Goal: Task Accomplishment & Management: Manage account settings

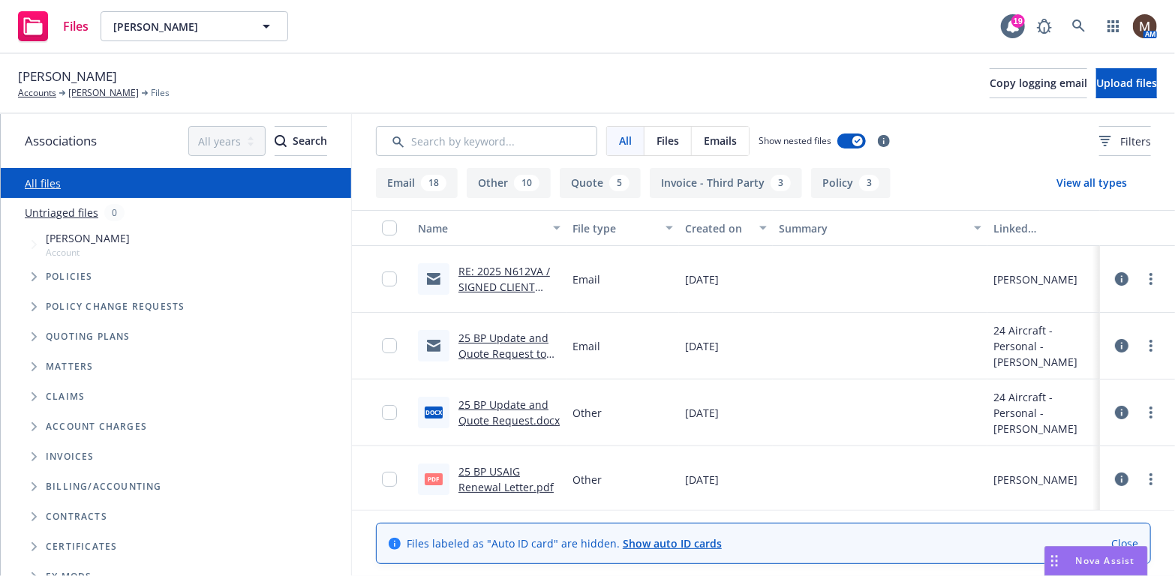
click at [464, 283] on link "RE: 2025 N612VA / SIGNED CLIENT RENEWAL / [PERSON_NAME]" at bounding box center [504, 295] width 92 height 62
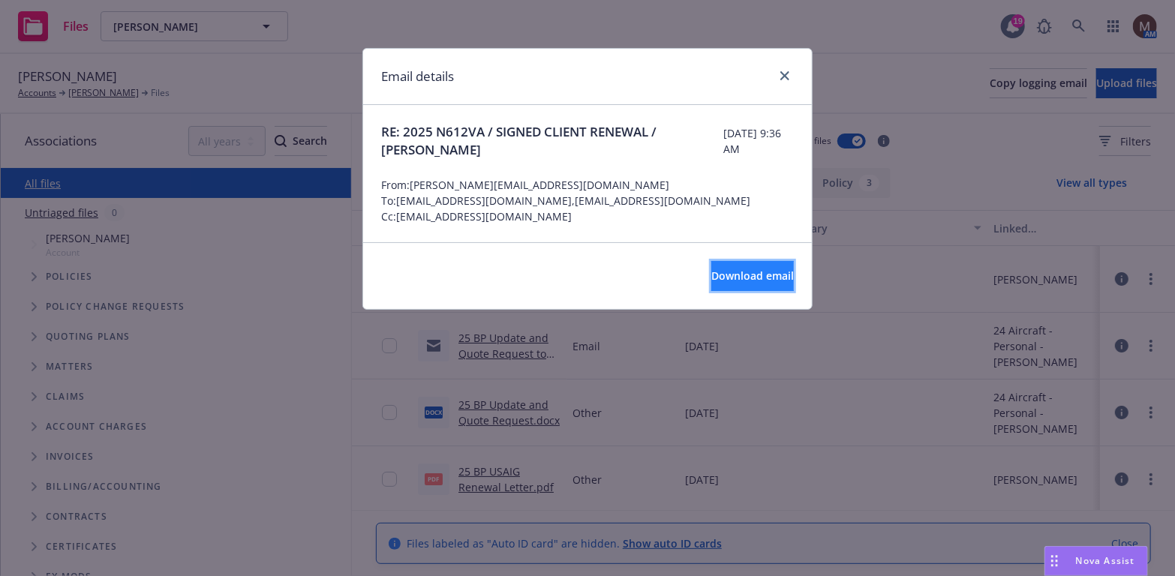
click at [716, 271] on span "Download email" at bounding box center [752, 276] width 83 height 14
drag, startPoint x: 711, startPoint y: 268, endPoint x: 543, endPoint y: 326, distance: 177.7
click at [711, 269] on span "Download email" at bounding box center [752, 276] width 83 height 14
drag, startPoint x: 782, startPoint y: 71, endPoint x: 416, endPoint y: 20, distance: 368.9
click at [782, 71] on icon "close" at bounding box center [784, 75] width 9 height 9
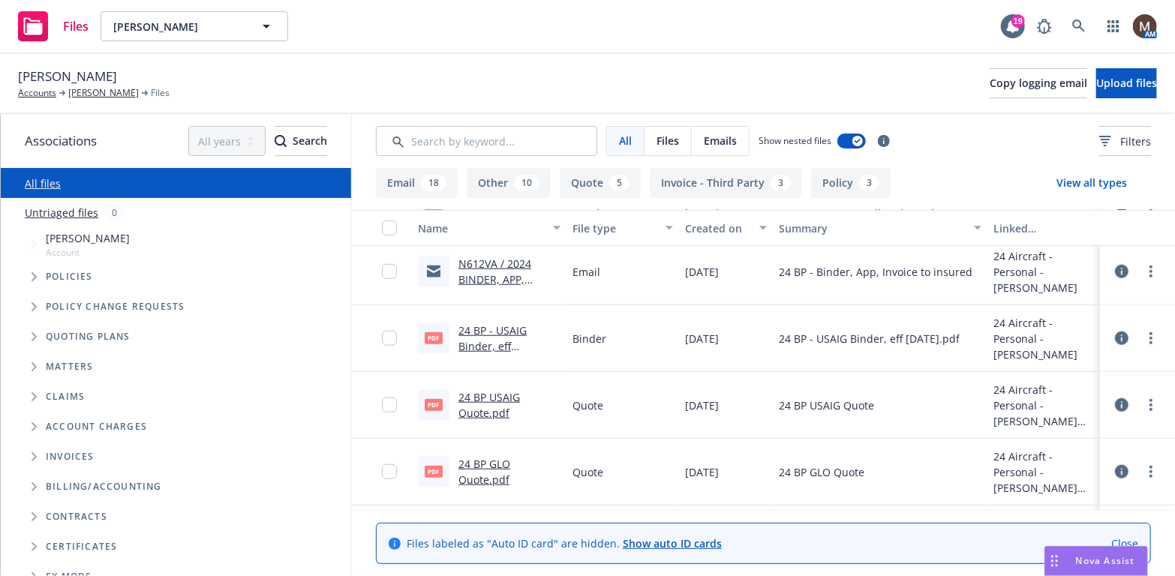
scroll to position [750, 0]
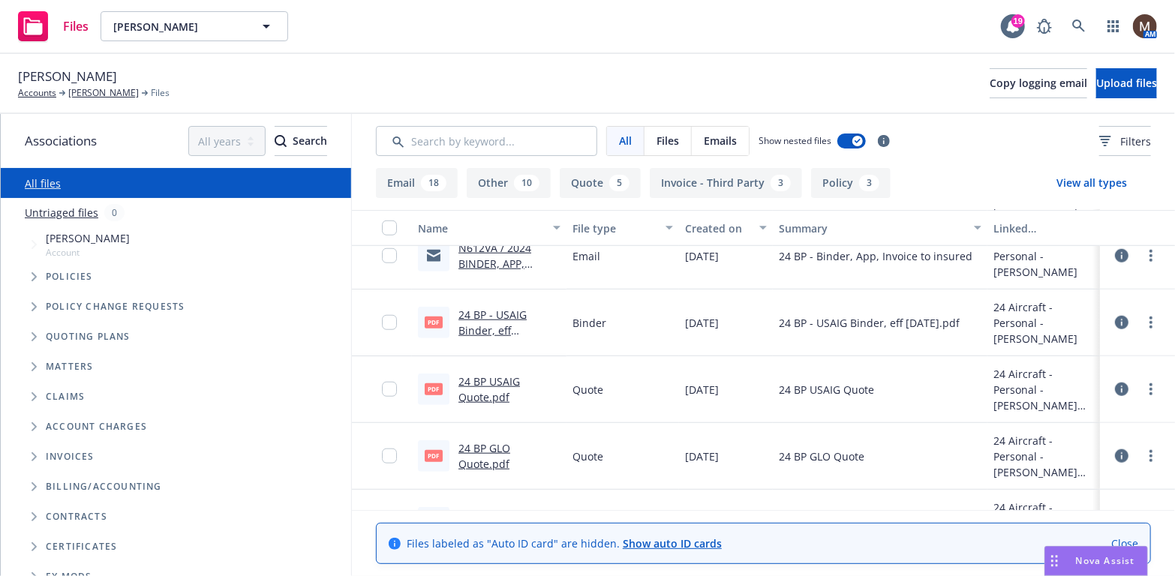
click at [485, 379] on link "24 BP USAIG Quote.pdf" at bounding box center [489, 389] width 62 height 30
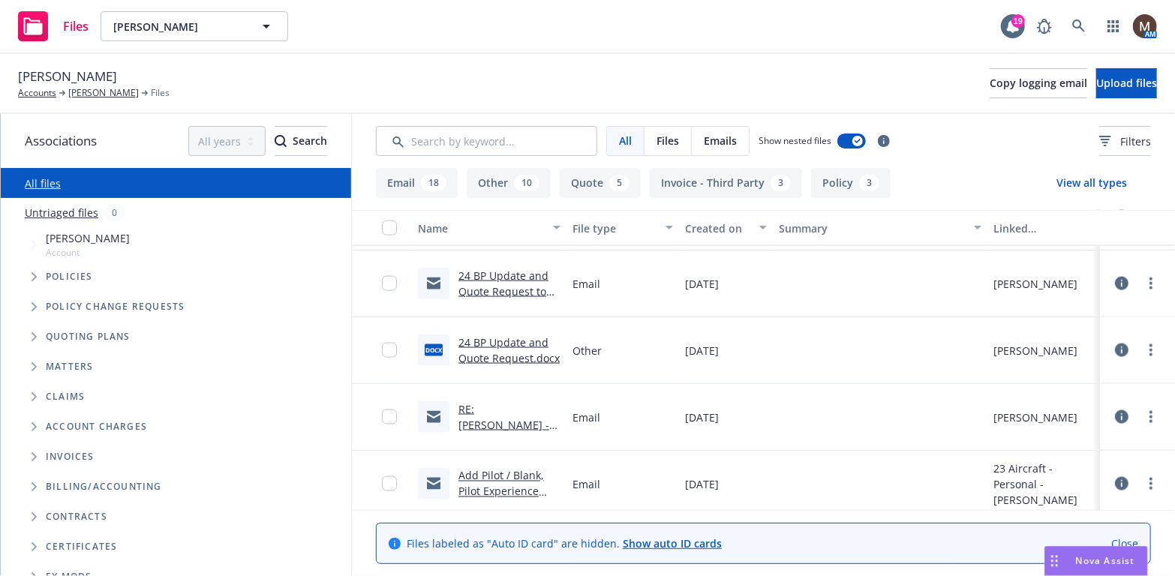
scroll to position [1276, 0]
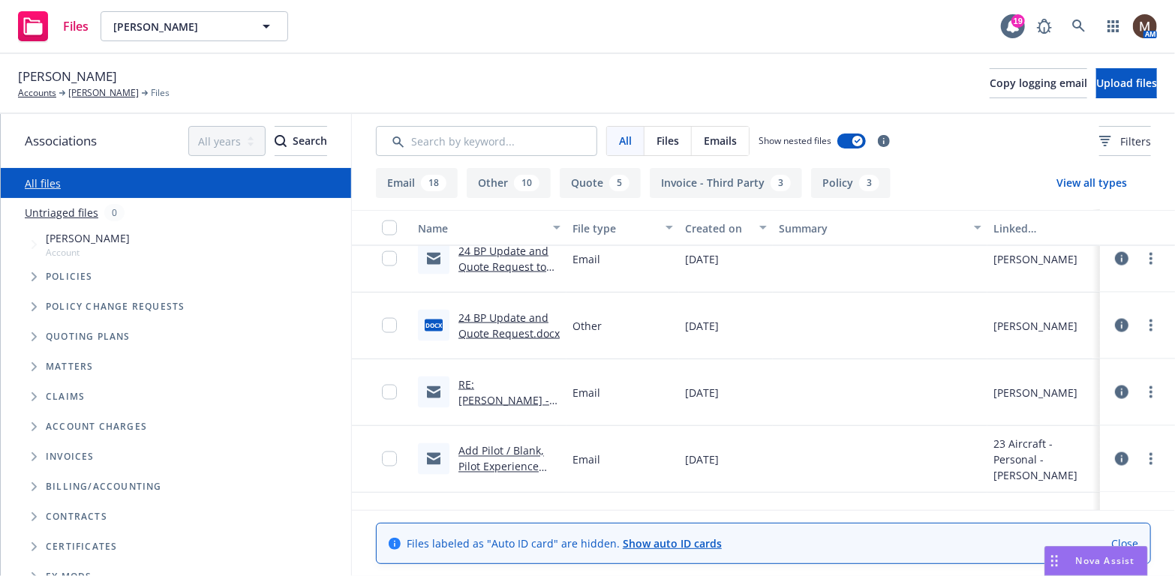
click at [481, 448] on link "Add Pilot / Blank, Pilot Experience Form / [PERSON_NAME]" at bounding box center [501, 475] width 86 height 62
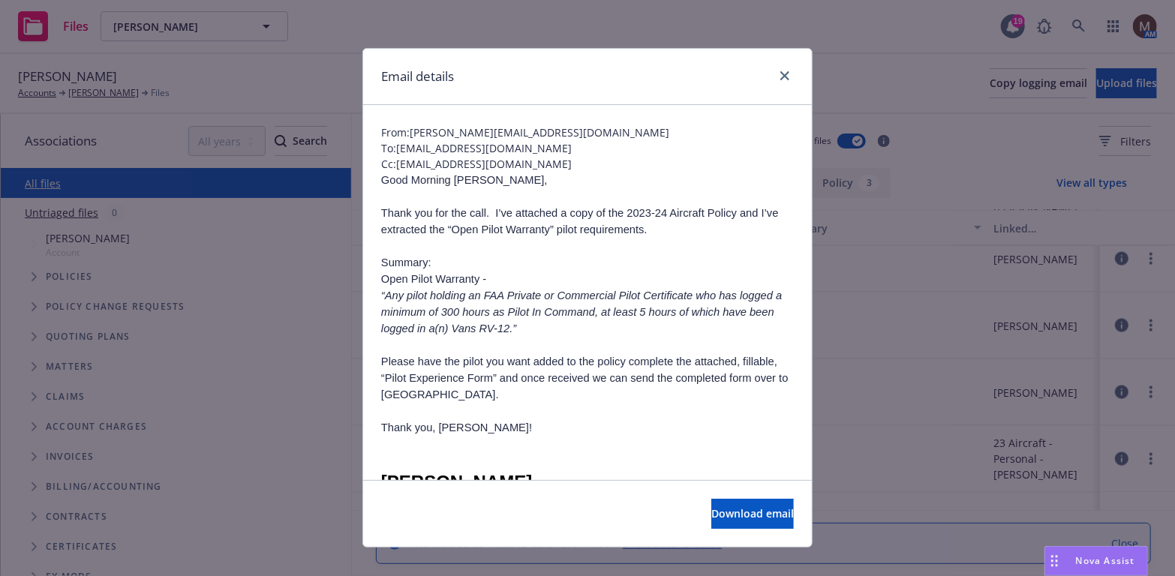
scroll to position [75, 0]
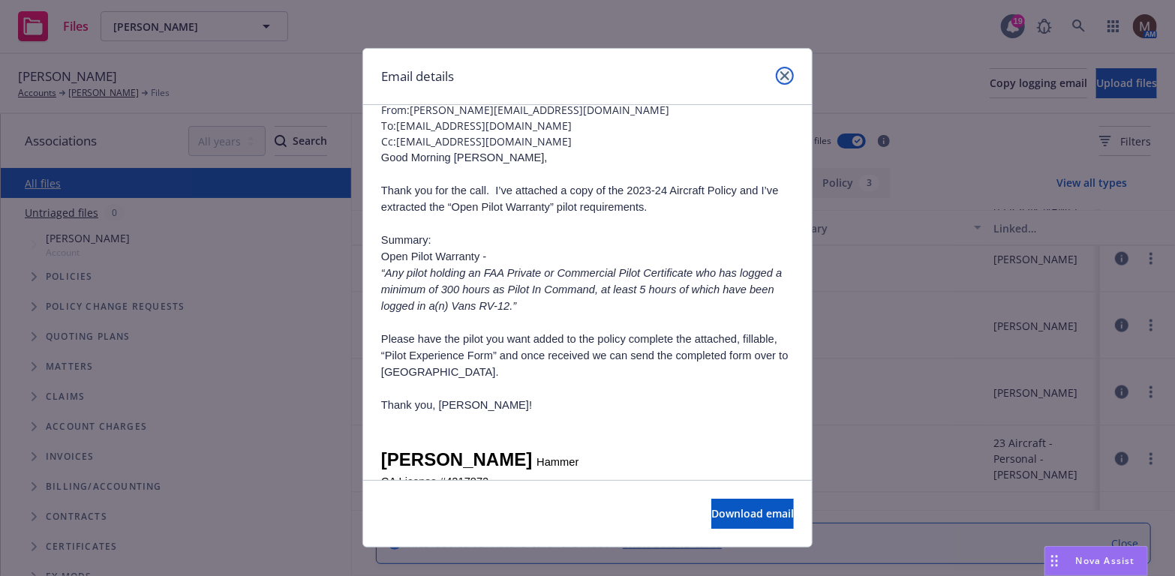
click at [781, 71] on icon "close" at bounding box center [784, 75] width 9 height 9
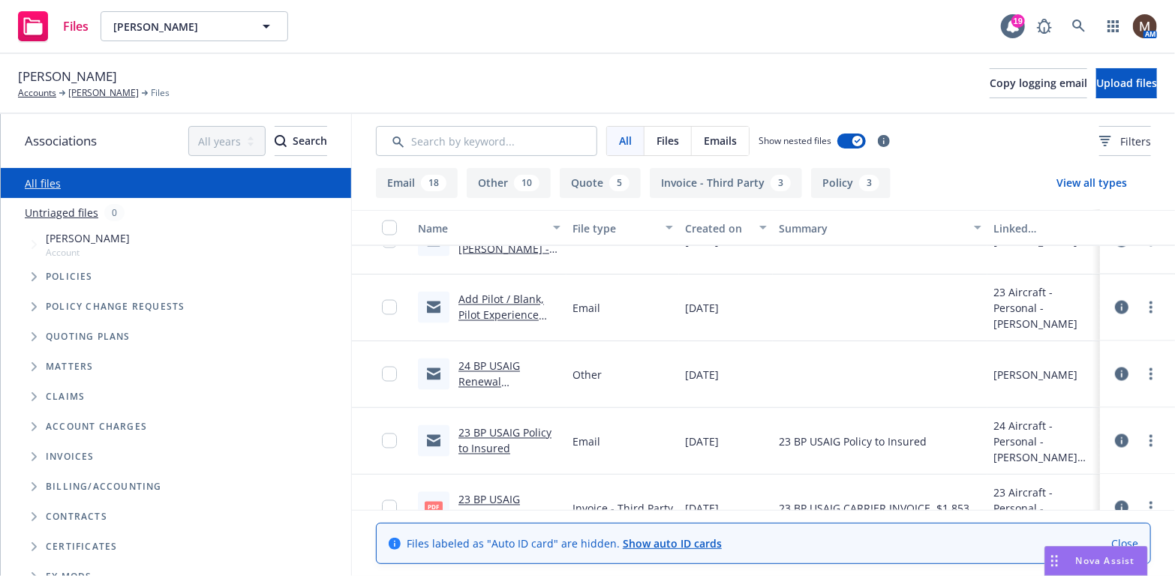
scroll to position [1501, 0]
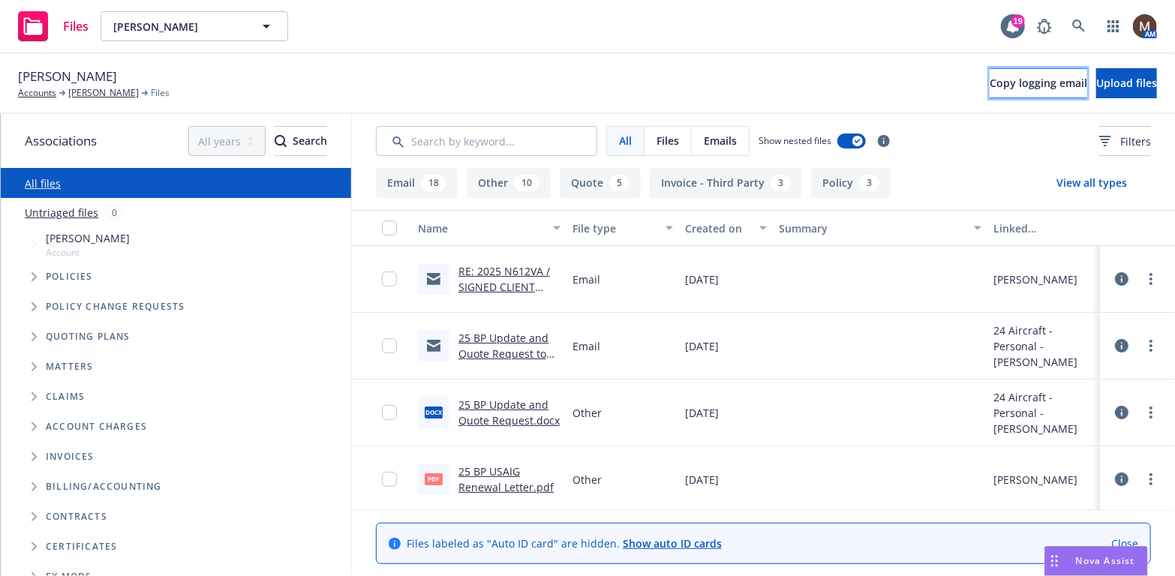
click at [990, 80] on span "Copy logging email" at bounding box center [1039, 83] width 98 height 14
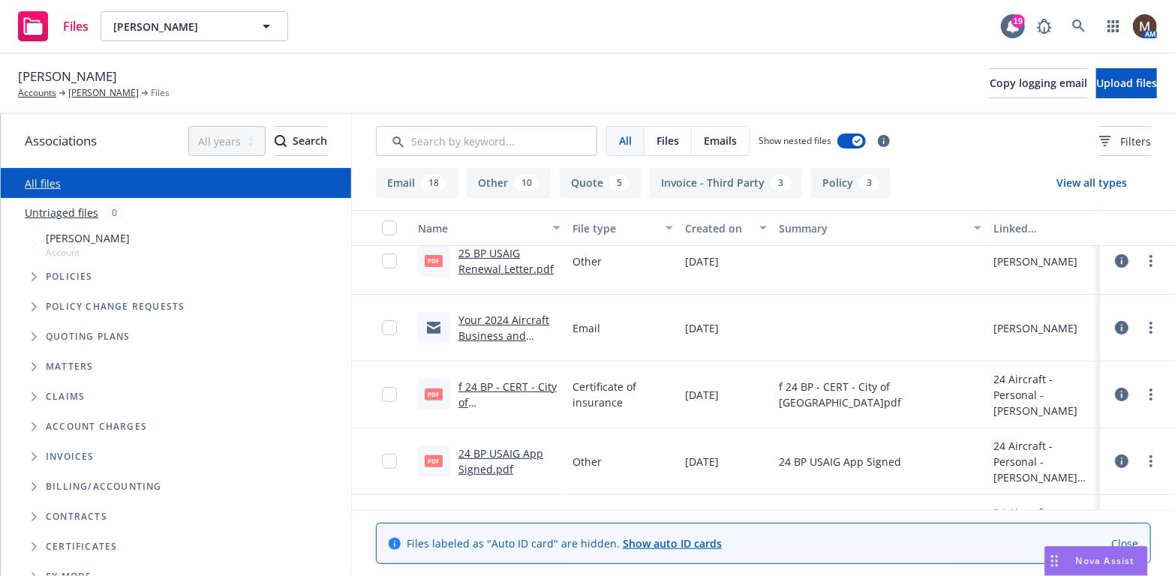
scroll to position [225, 0]
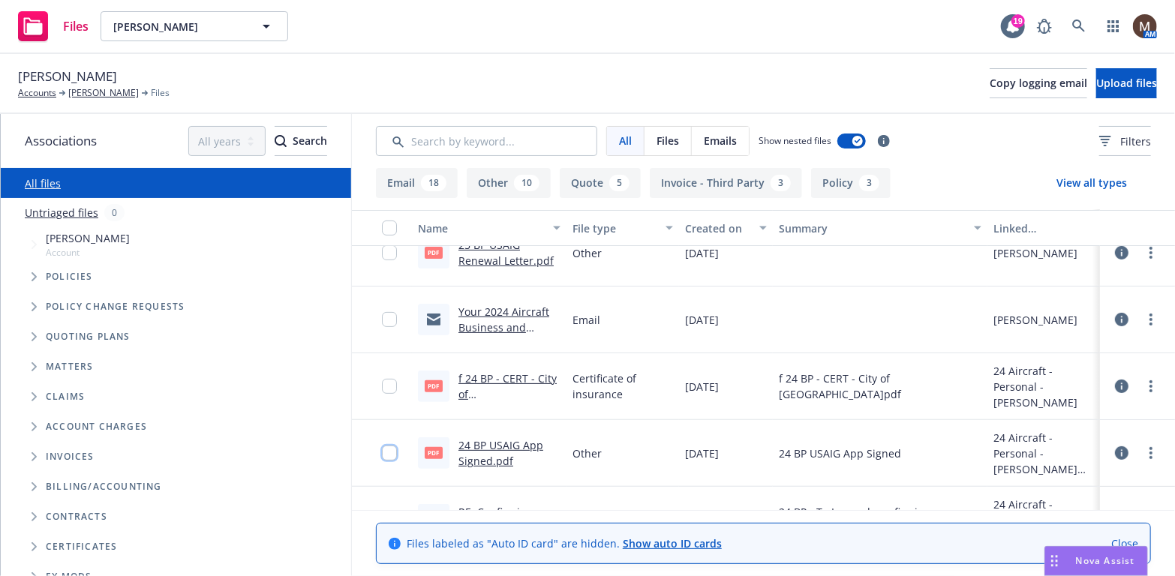
drag, startPoint x: 382, startPoint y: 455, endPoint x: 389, endPoint y: 411, distance: 44.0
click at [382, 451] on input "checkbox" at bounding box center [389, 453] width 15 height 15
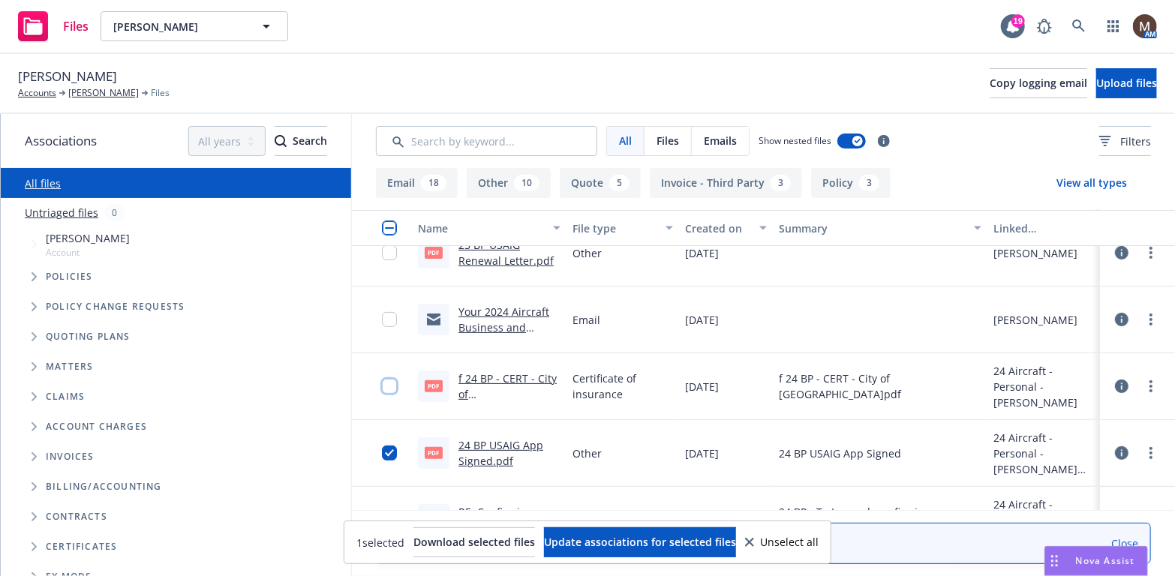
drag, startPoint x: 374, startPoint y: 387, endPoint x: 392, endPoint y: 343, distance: 47.8
click at [382, 384] on input "checkbox" at bounding box center [389, 386] width 15 height 15
click at [382, 319] on input "checkbox" at bounding box center [389, 319] width 15 height 15
click at [624, 540] on span "Update associations for selected files" at bounding box center [640, 542] width 192 height 14
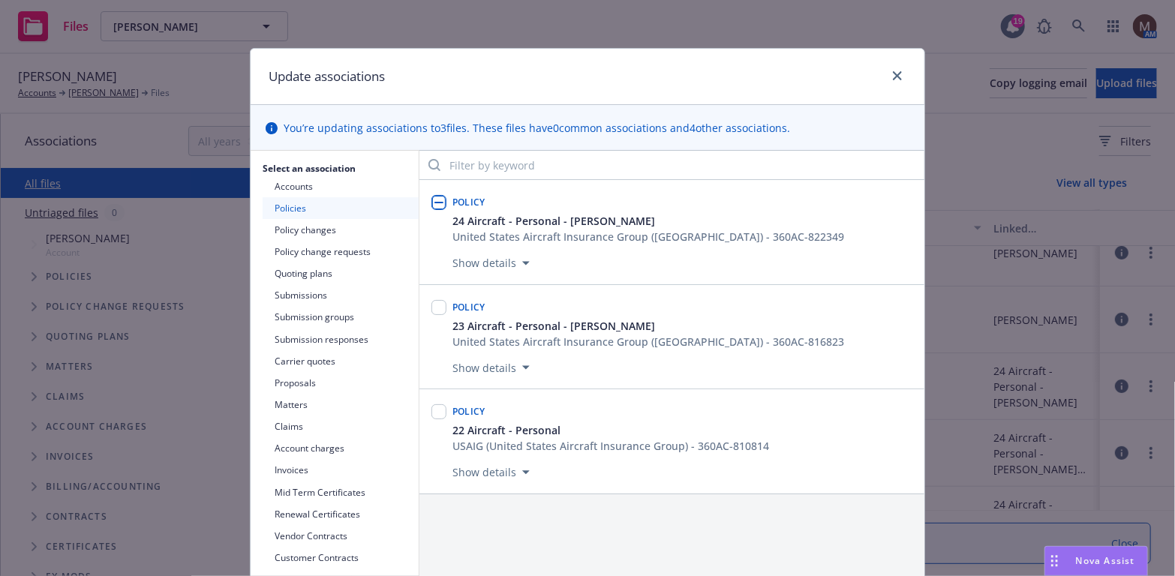
click at [436, 205] on input "checkbox" at bounding box center [438, 202] width 15 height 15
checkbox input "true"
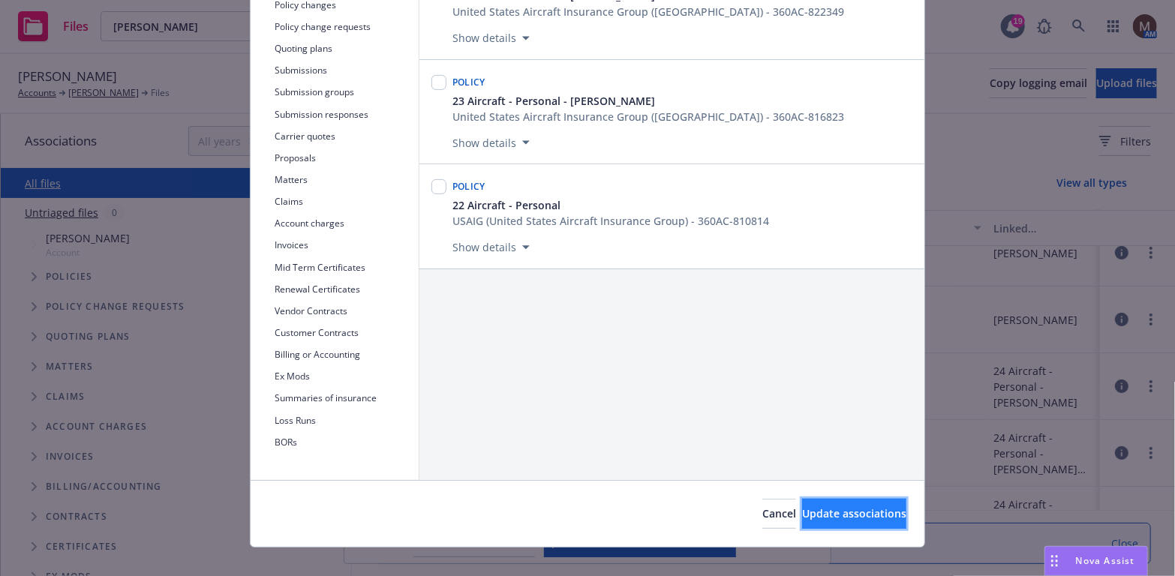
click at [830, 510] on span "Update associations" at bounding box center [854, 513] width 104 height 14
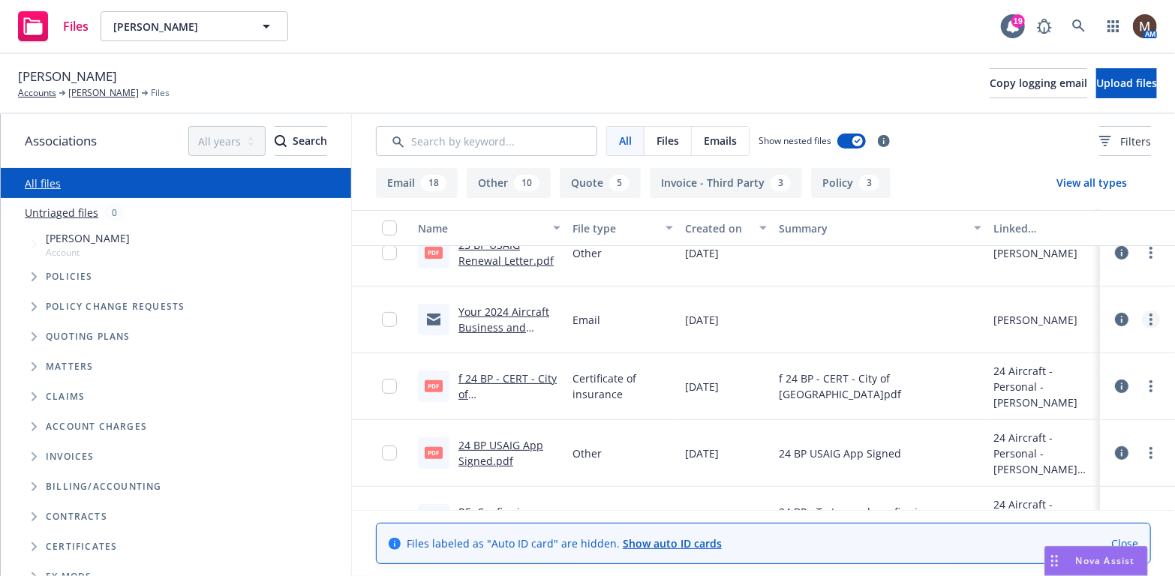
click at [1149, 318] on circle "more" at bounding box center [1150, 319] width 3 height 3
click at [1044, 404] on link "Edit" at bounding box center [1073, 410] width 149 height 30
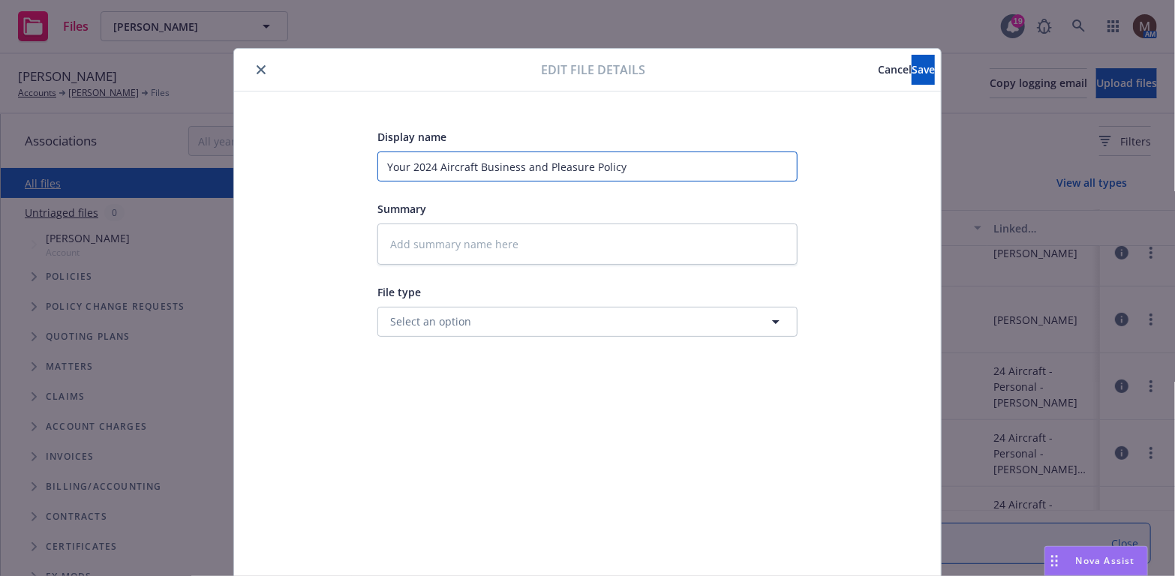
drag, startPoint x: 647, startPoint y: 167, endPoint x: 236, endPoint y: 128, distance: 412.9
click at [236, 128] on div "Display name Your 2024 Aircraft Business and Pleasure Policy Summary File type …" at bounding box center [587, 353] width 707 height 522
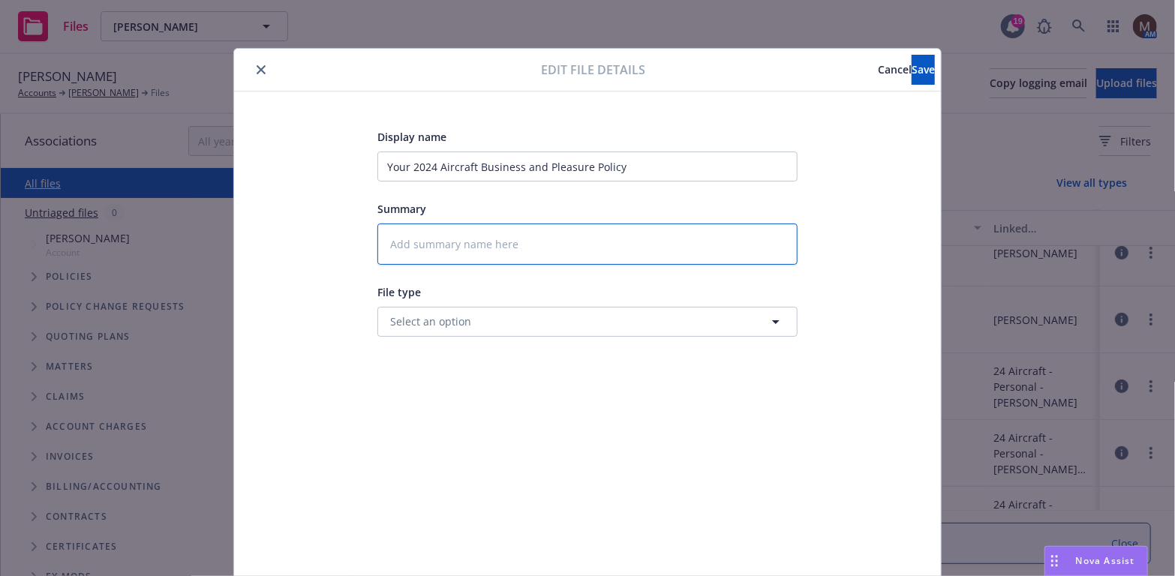
click at [420, 250] on textarea at bounding box center [587, 244] width 420 height 41
paste textarea "Your 2024 Aircraft Business and Pleasure Policy"
type textarea "x"
type textarea "Your 2024 Aircraft Business and Pleasure Policy"
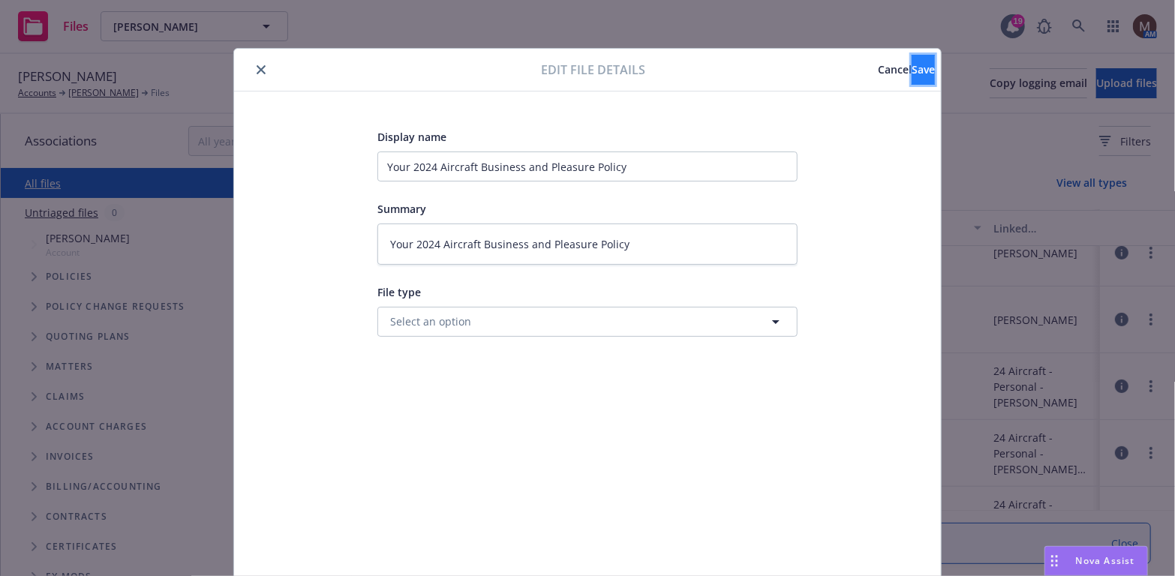
click at [912, 65] on span "Save" at bounding box center [923, 69] width 23 height 14
type textarea "x"
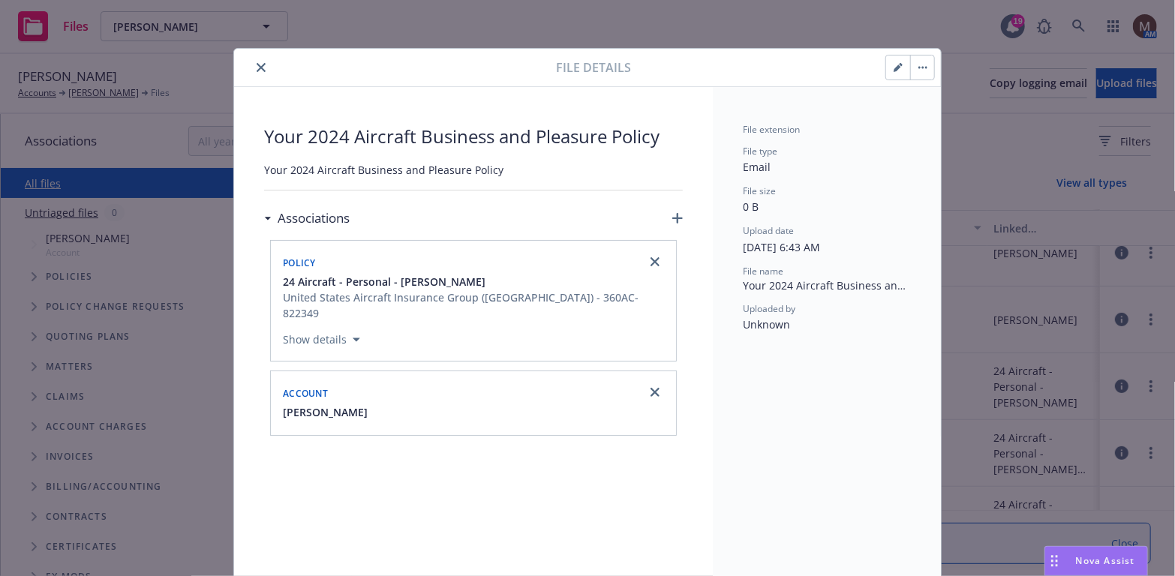
click at [257, 64] on icon "close" at bounding box center [261, 67] width 9 height 9
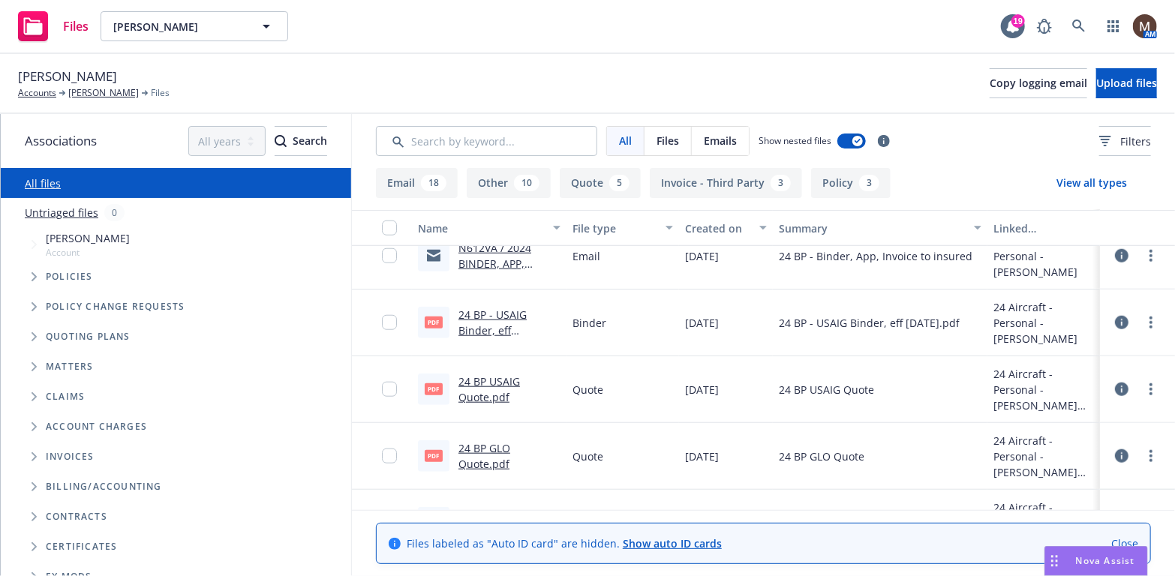
scroll to position [825, 0]
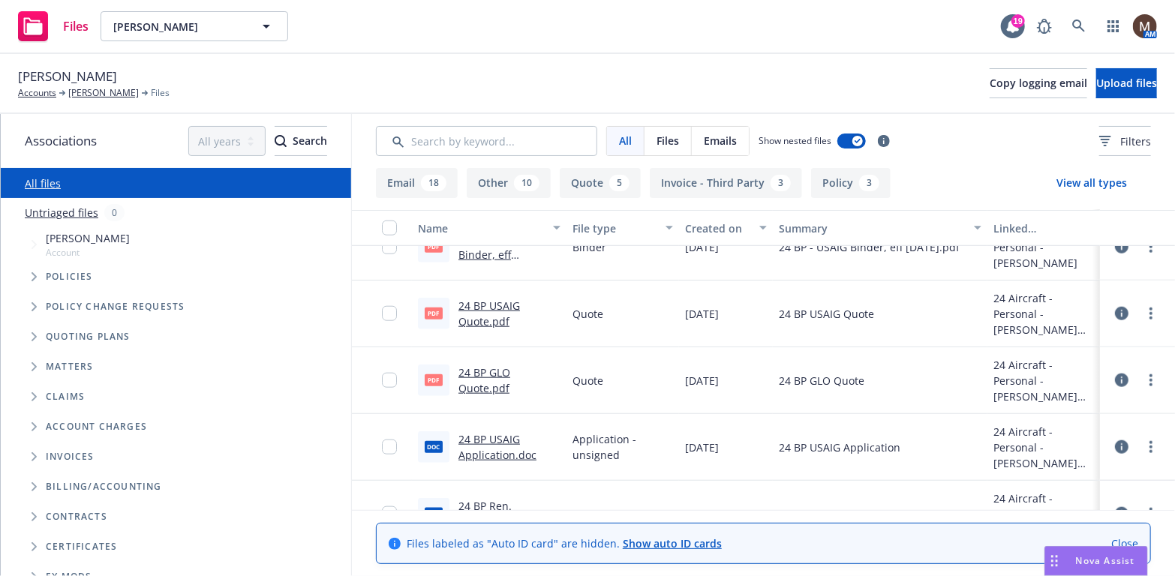
click at [485, 302] on link "24 BP USAIG Quote.pdf" at bounding box center [489, 314] width 62 height 30
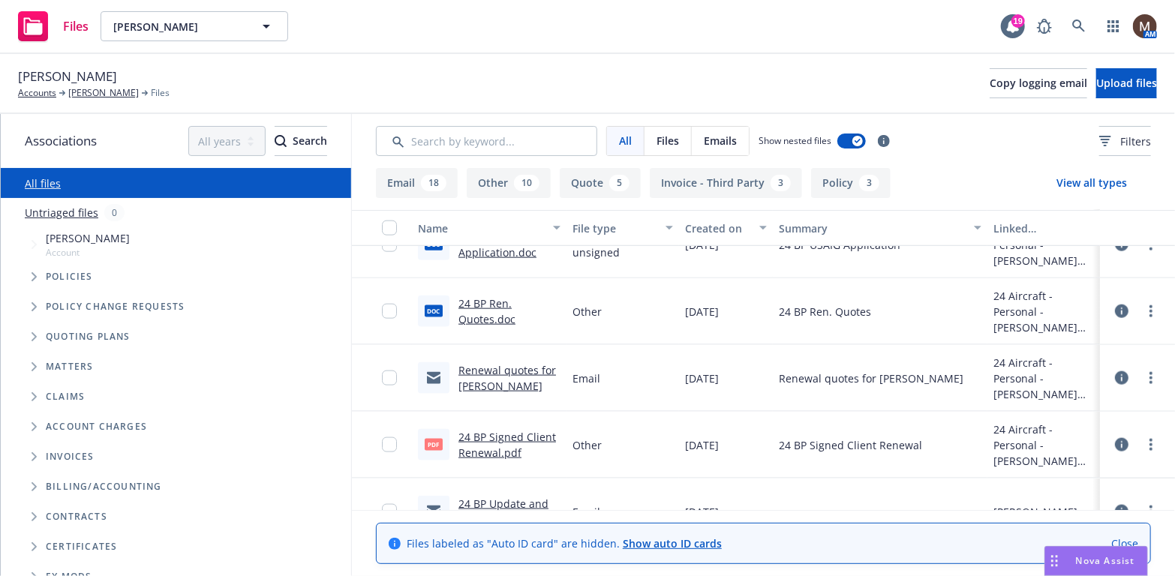
scroll to position [1050, 0]
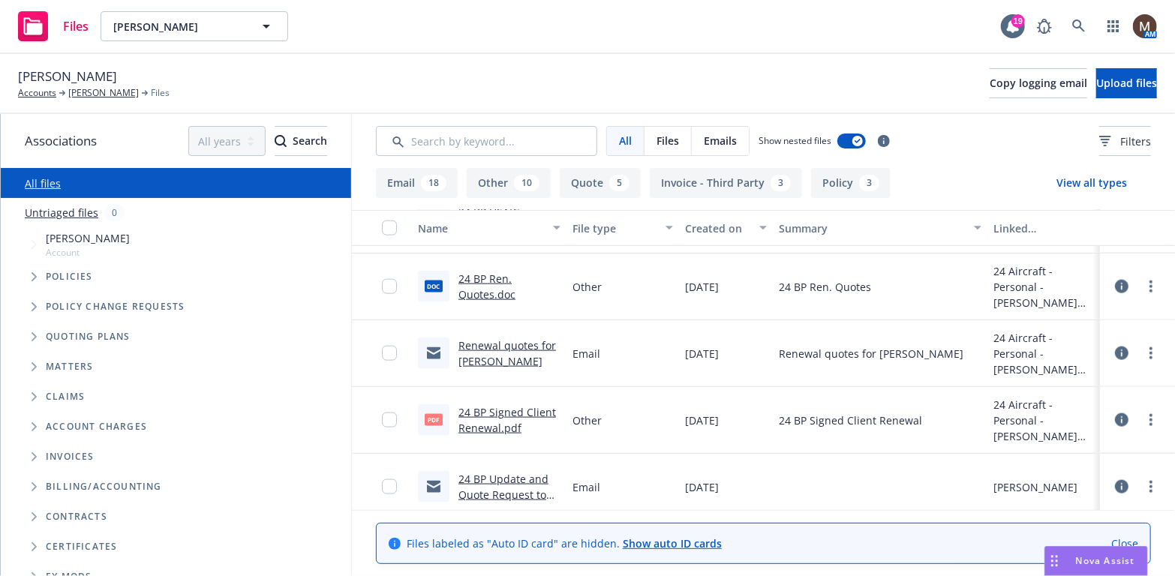
click at [499, 409] on link "24 BP Signed Client Renewal.pdf" at bounding box center [507, 420] width 98 height 30
